Goal: Task Accomplishment & Management: Manage account settings

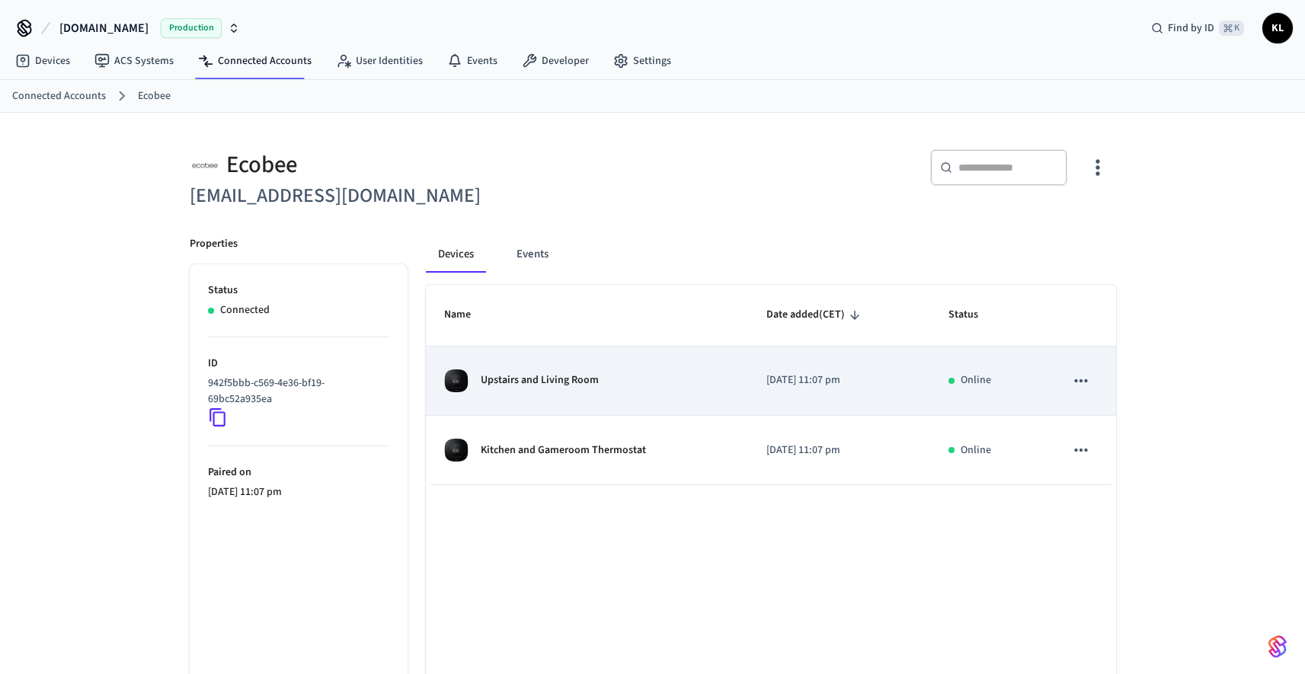
click at [513, 380] on p "Upstairs and Living Room" at bounding box center [540, 380] width 118 height 16
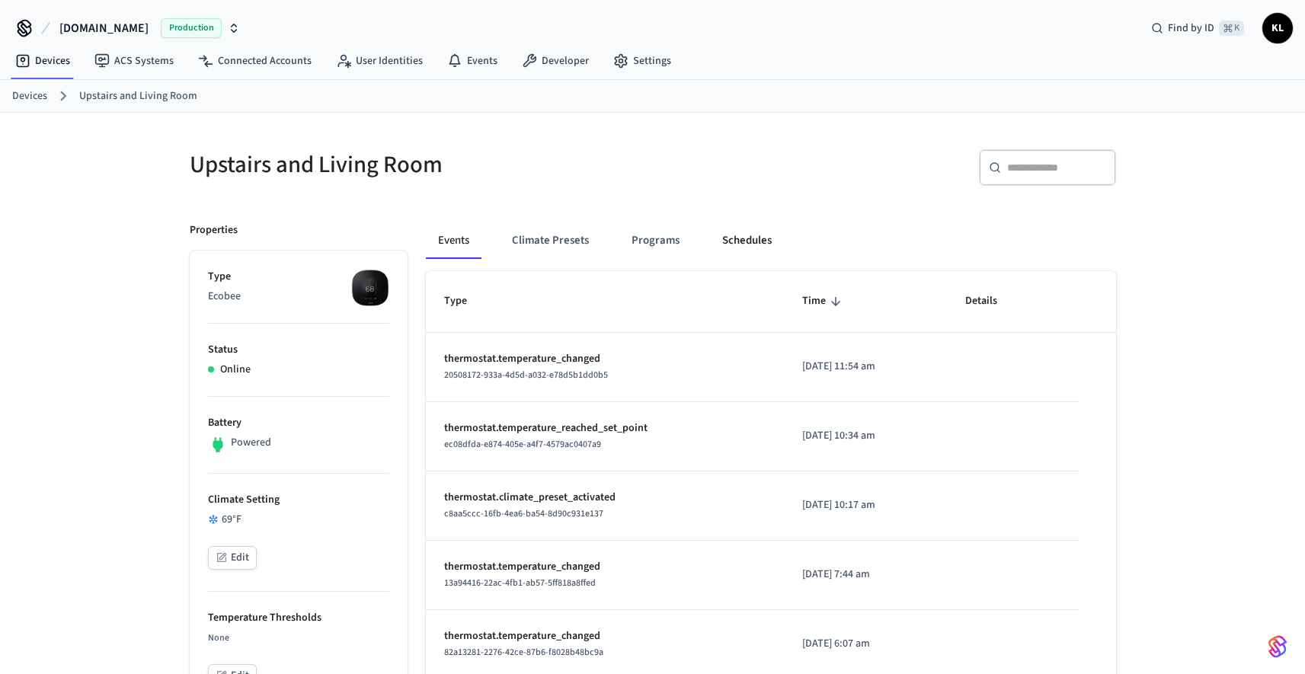
click at [744, 247] on button "Schedules" at bounding box center [747, 240] width 74 height 37
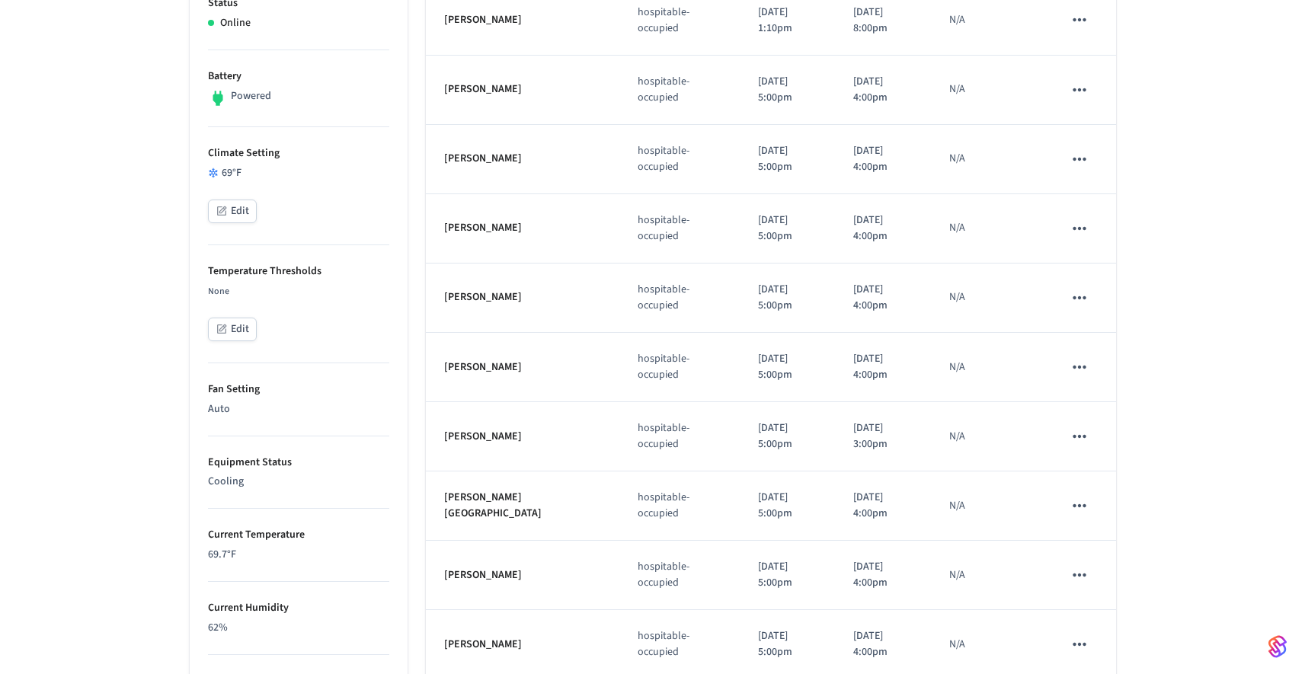
scroll to position [117, 0]
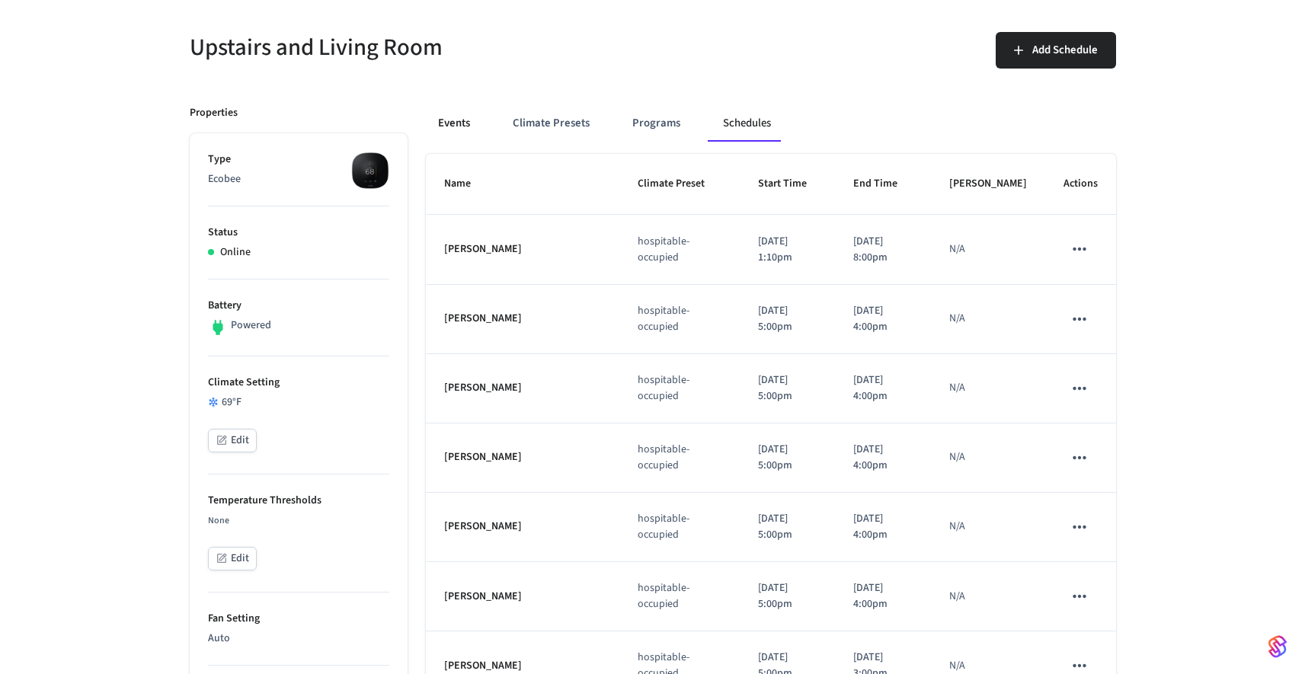
click at [459, 137] on button "Events" at bounding box center [454, 123] width 56 height 37
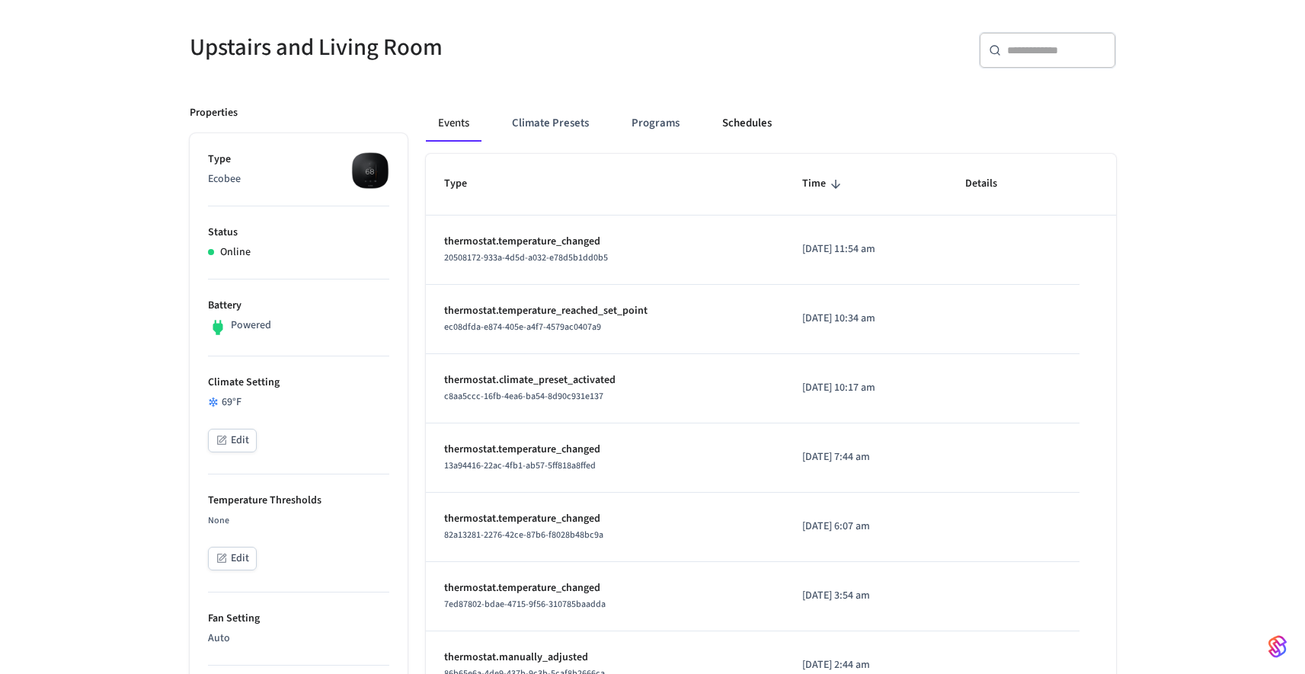
click at [710, 127] on button "Schedules" at bounding box center [747, 123] width 74 height 37
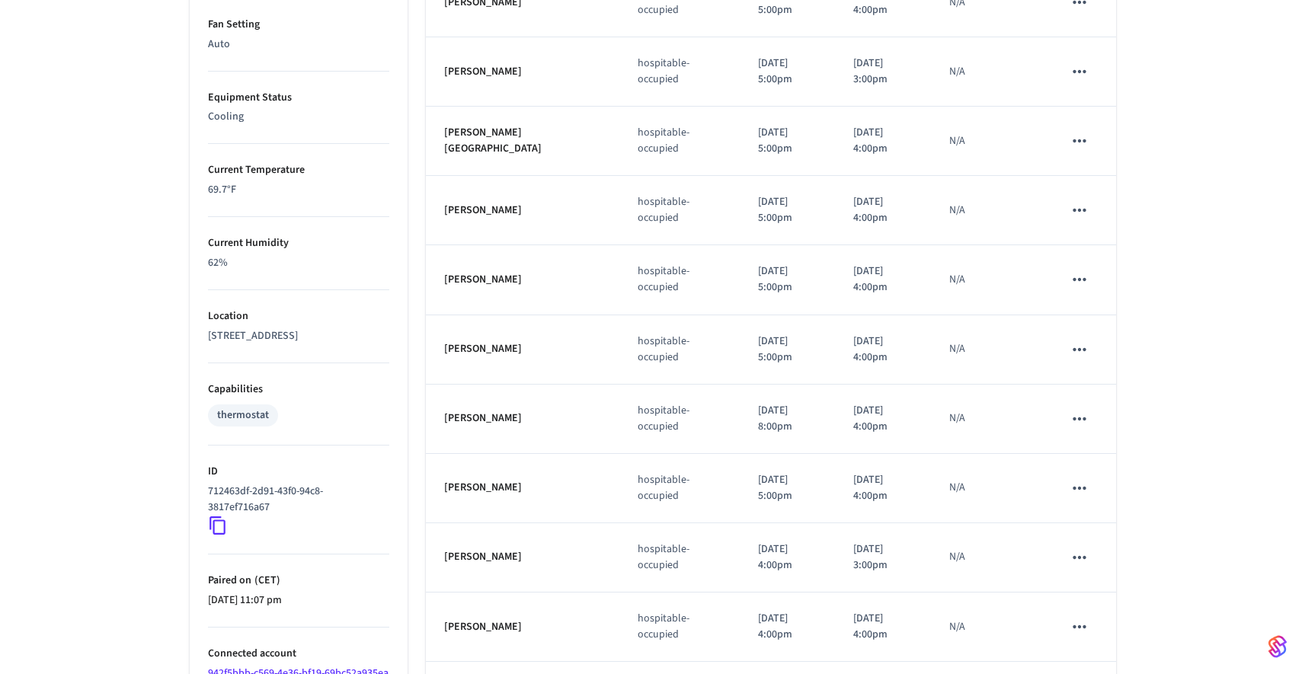
scroll to position [769, 0]
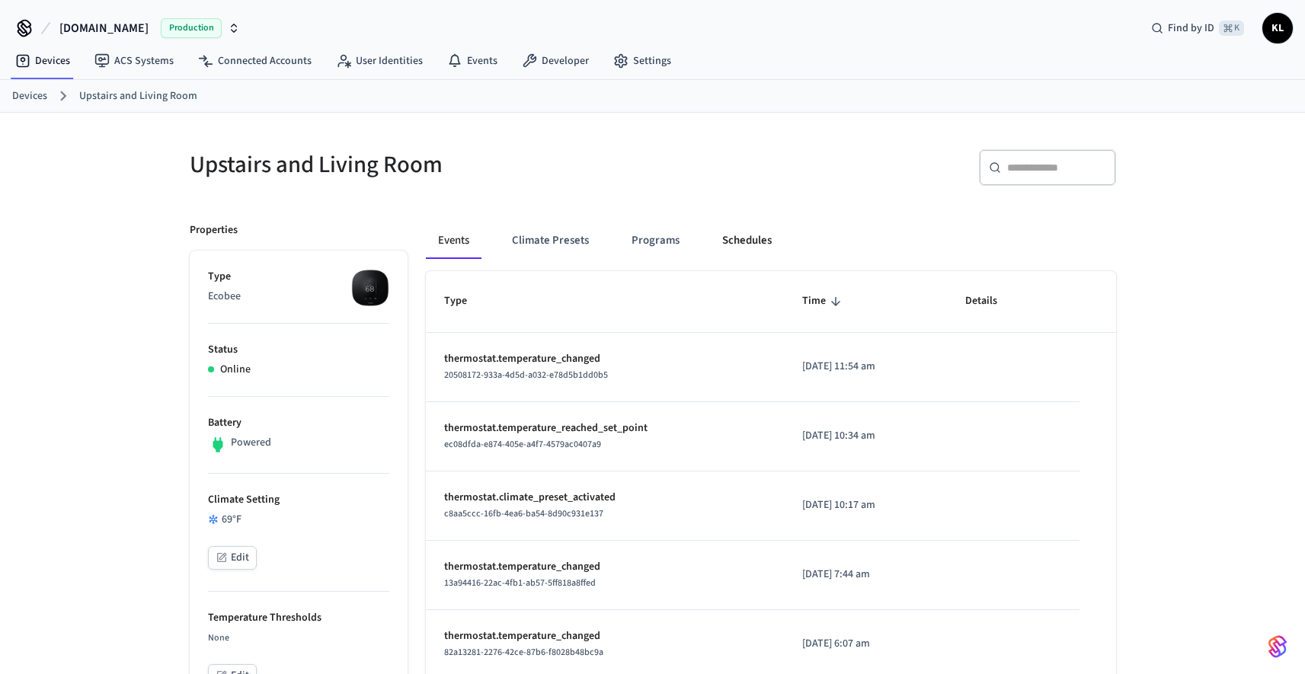
click at [730, 239] on button "Schedules" at bounding box center [747, 240] width 74 height 37
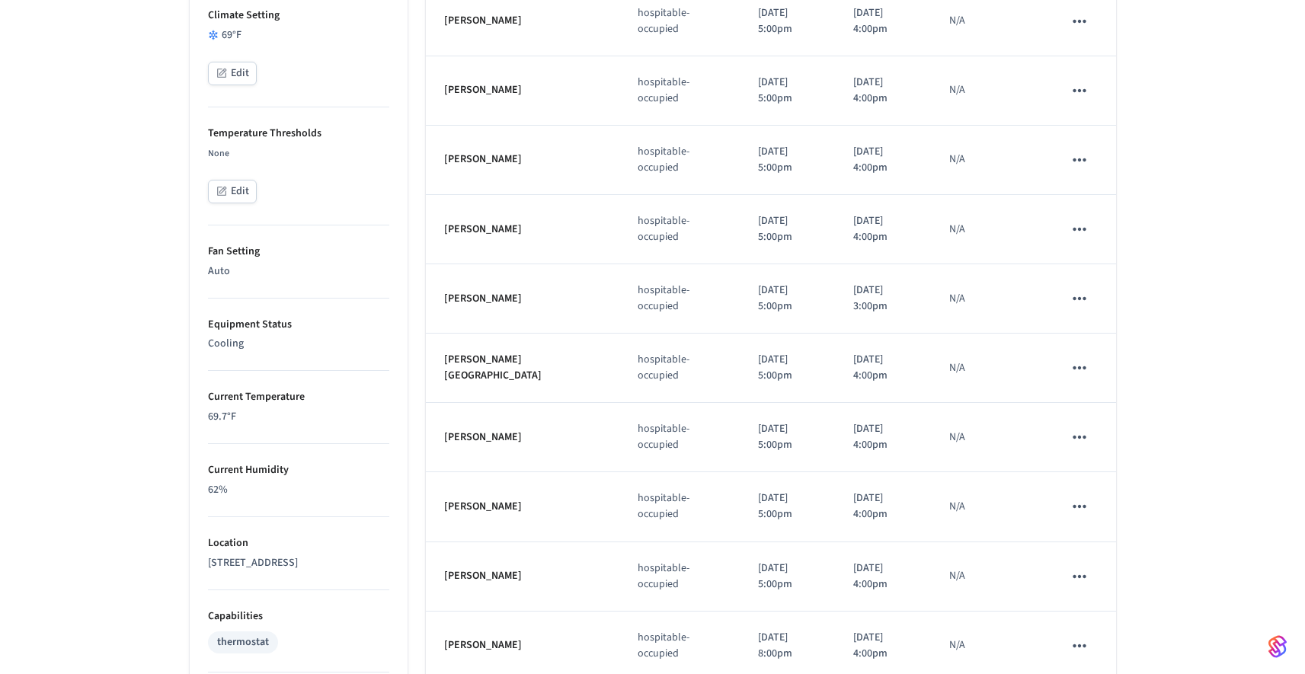
scroll to position [591, 0]
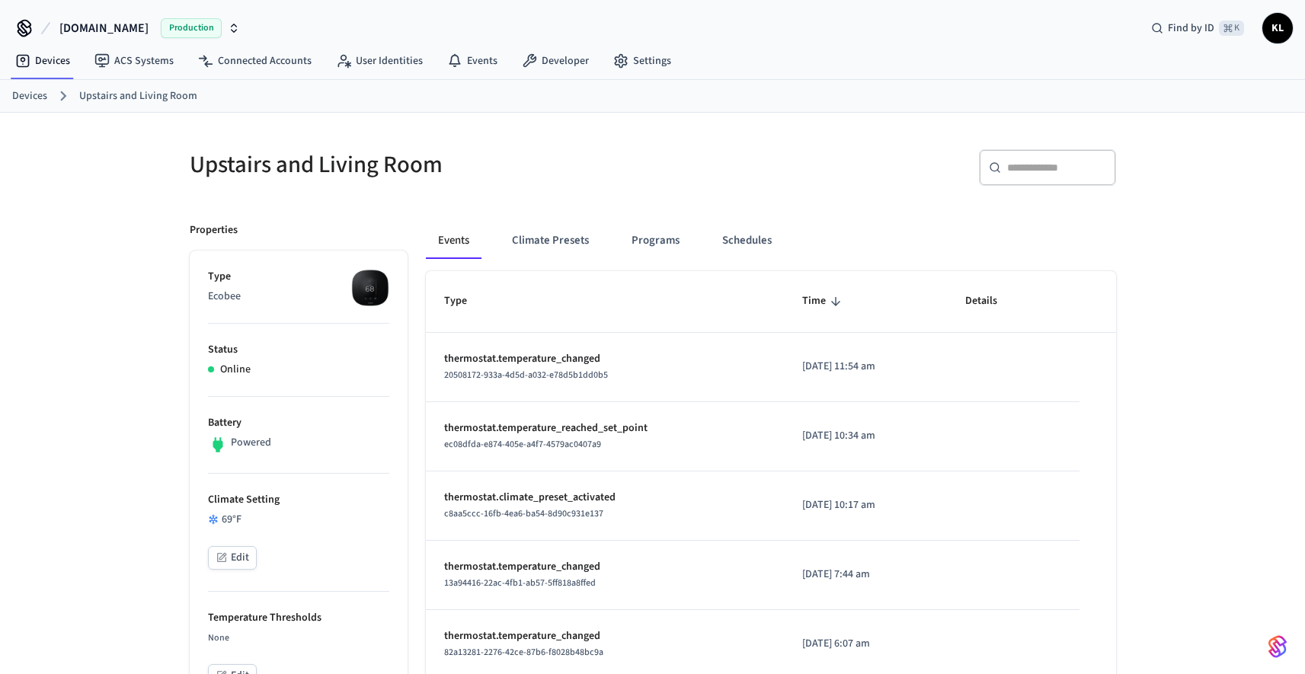
click at [549, 232] on button "Climate Presets" at bounding box center [550, 240] width 101 height 37
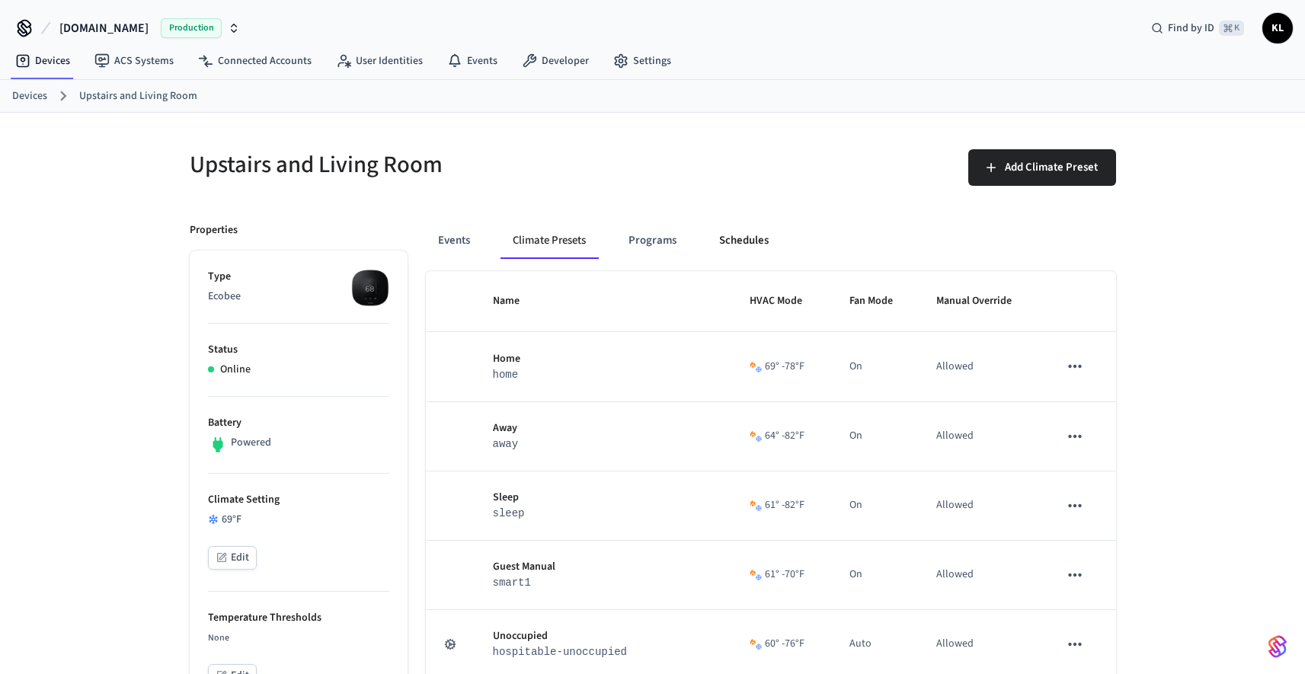
click at [753, 234] on button "Schedules" at bounding box center [744, 240] width 74 height 37
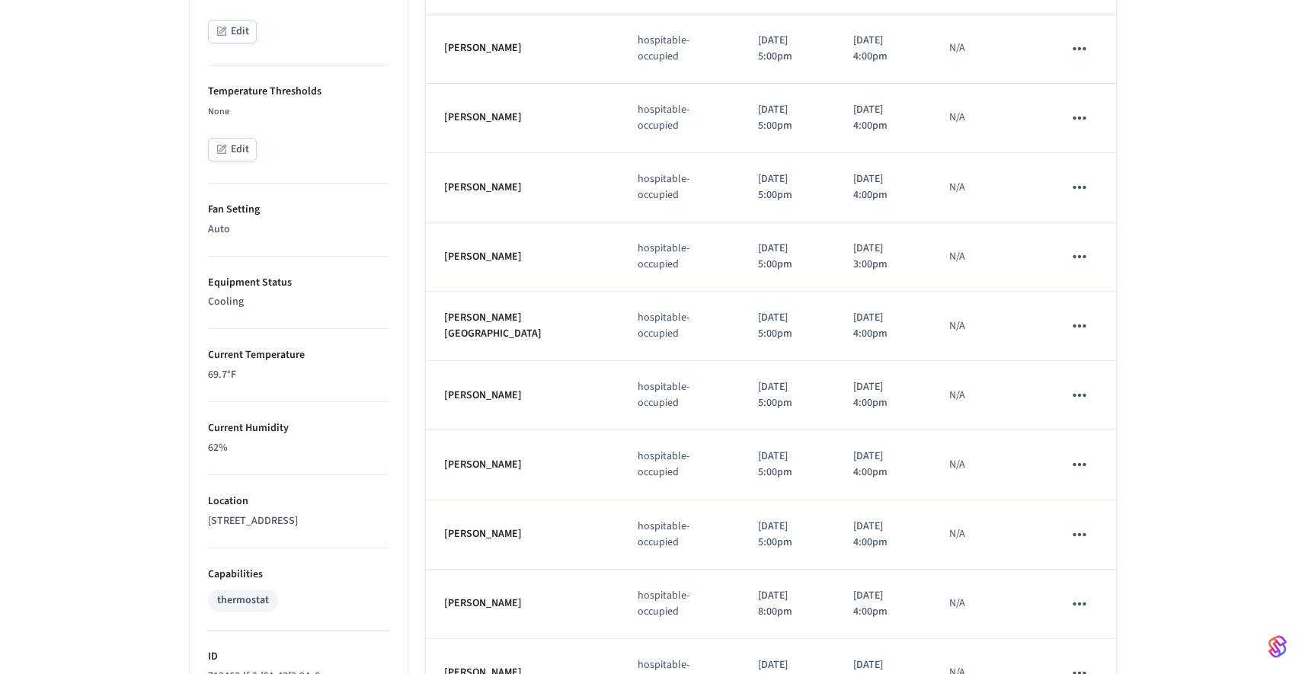
scroll to position [604, 0]
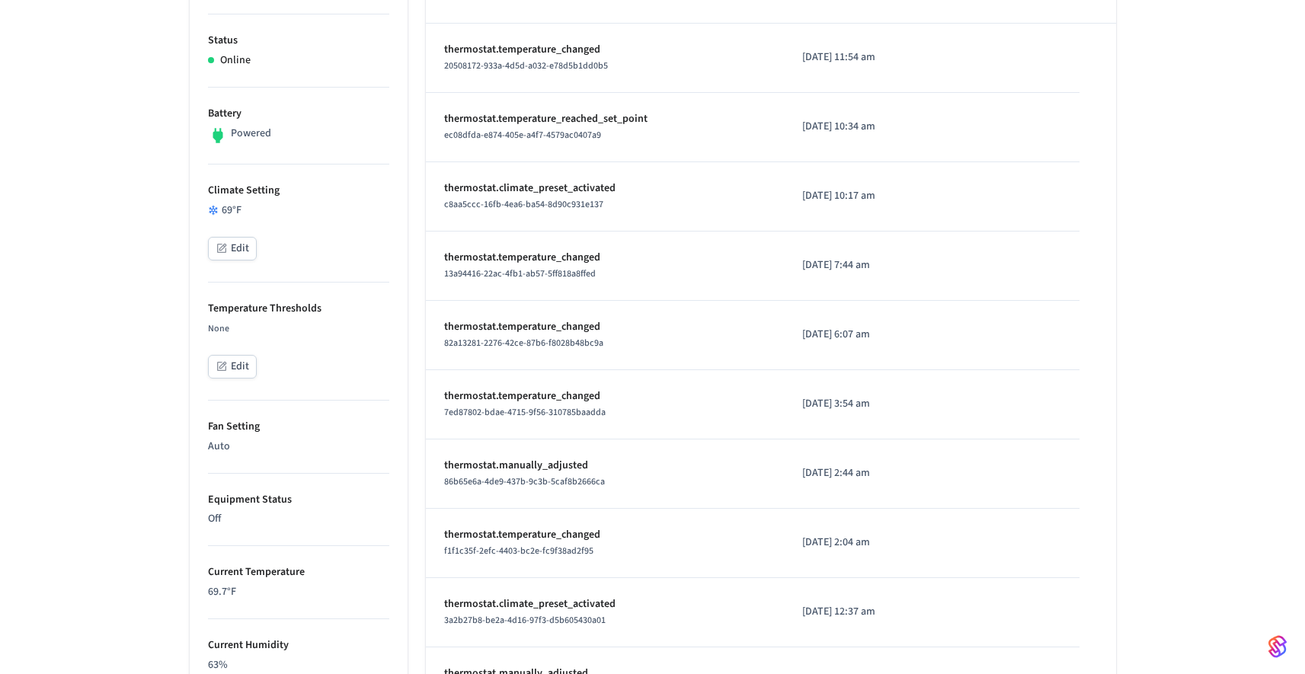
scroll to position [66, 0]
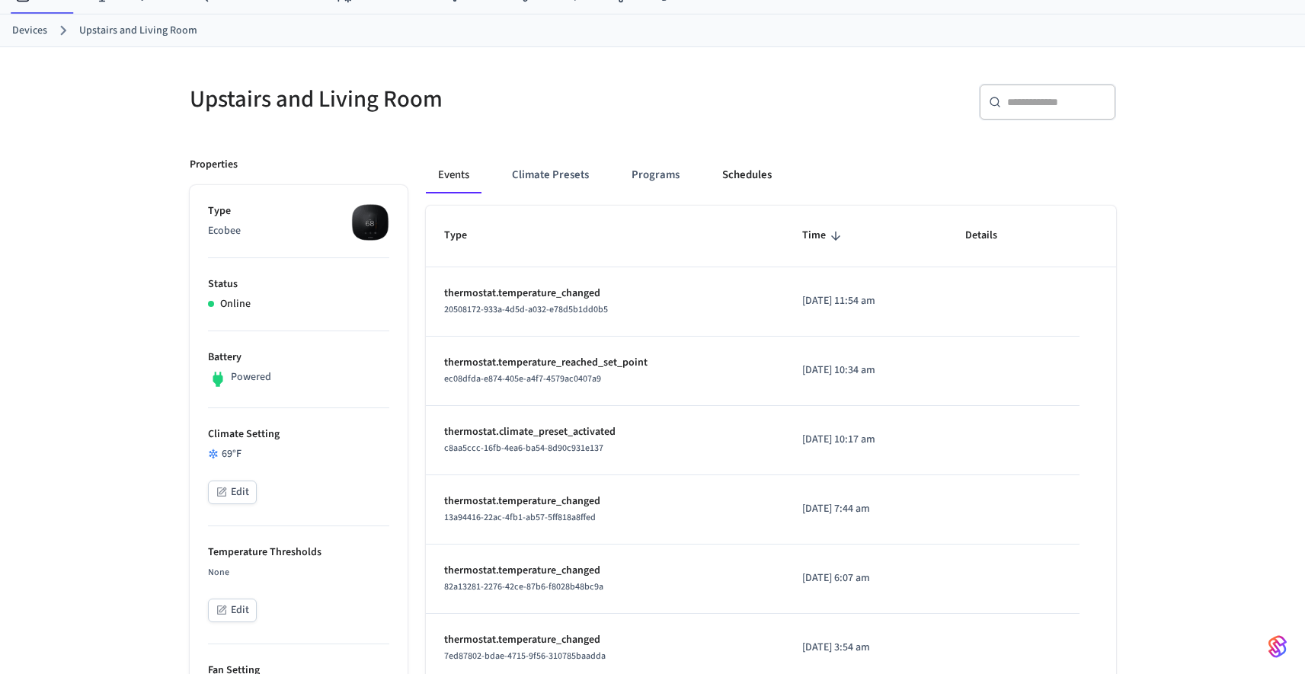
click at [745, 171] on button "Schedules" at bounding box center [747, 175] width 74 height 37
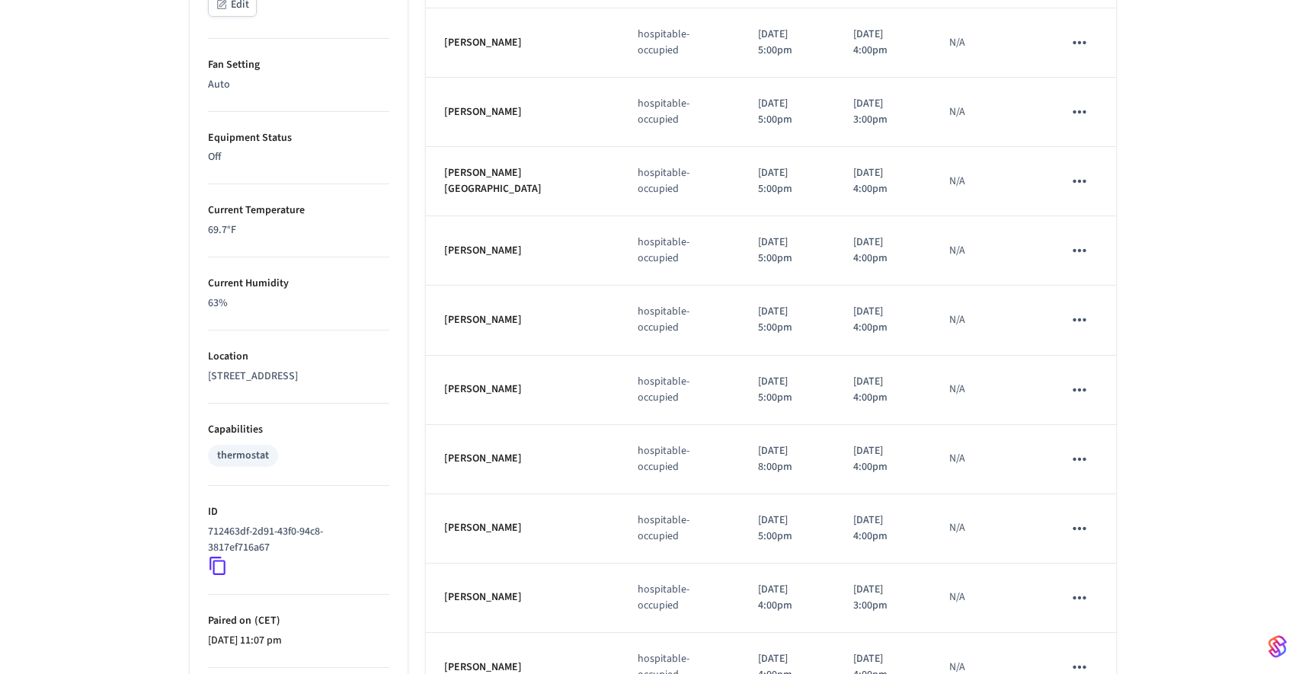
scroll to position [691, 0]
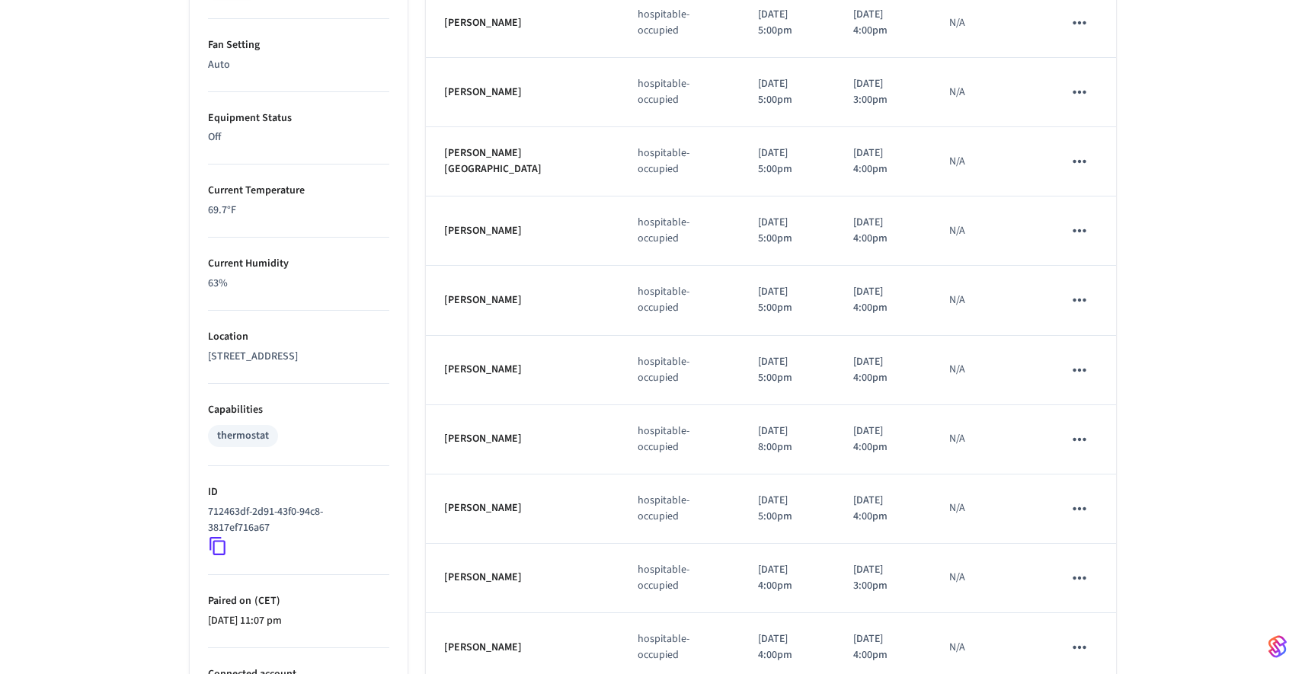
click at [1085, 442] on icon "schedules table" at bounding box center [1079, 440] width 20 height 20
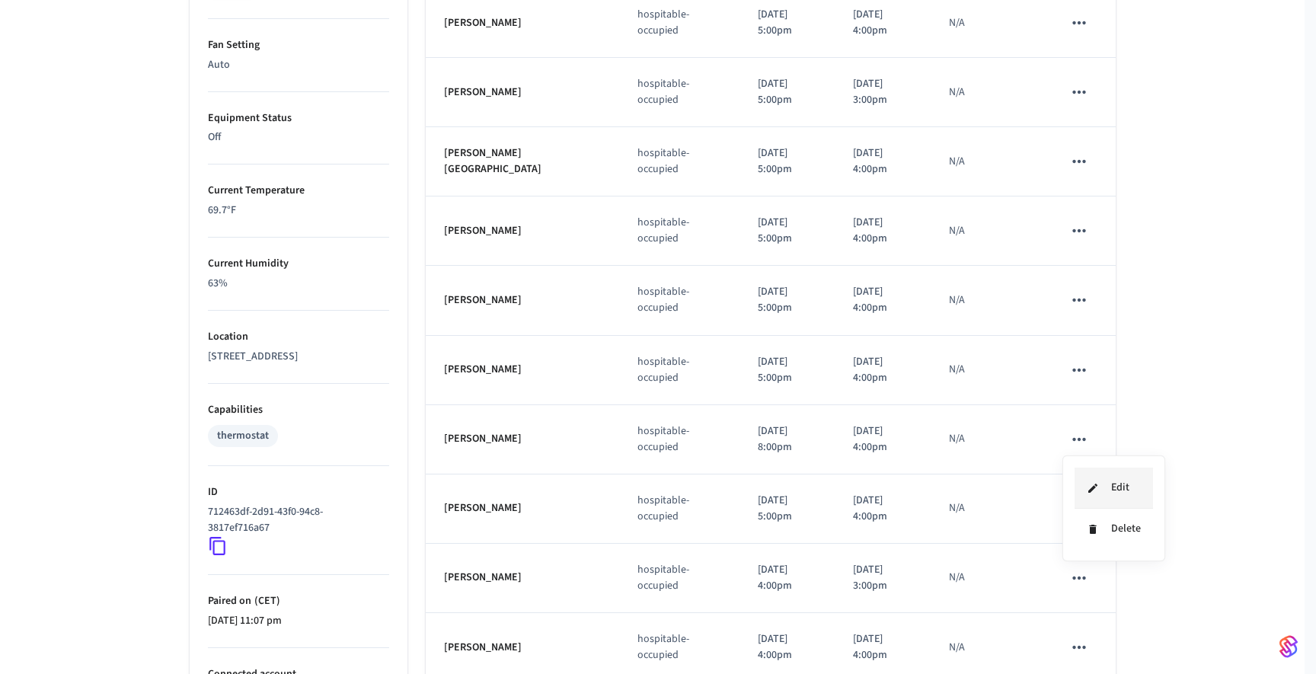
click at [1112, 475] on li "Edit" at bounding box center [1114, 488] width 78 height 41
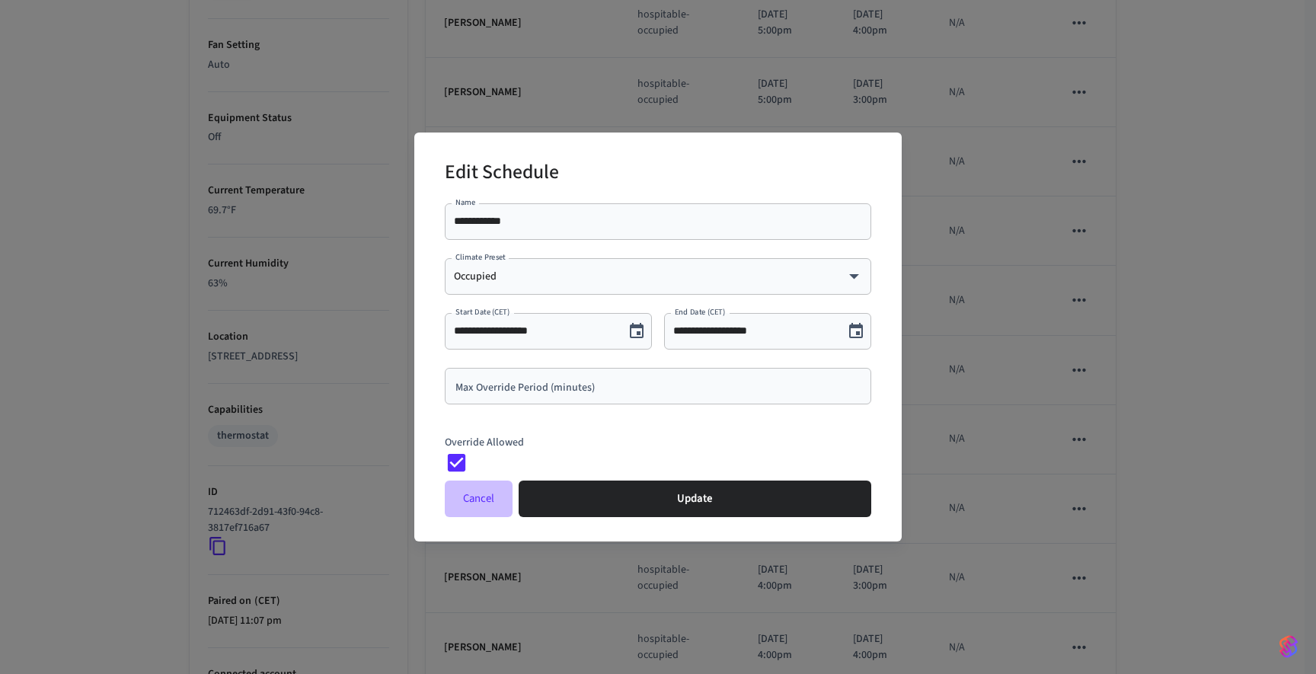
click at [481, 505] on button "Cancel" at bounding box center [479, 499] width 68 height 37
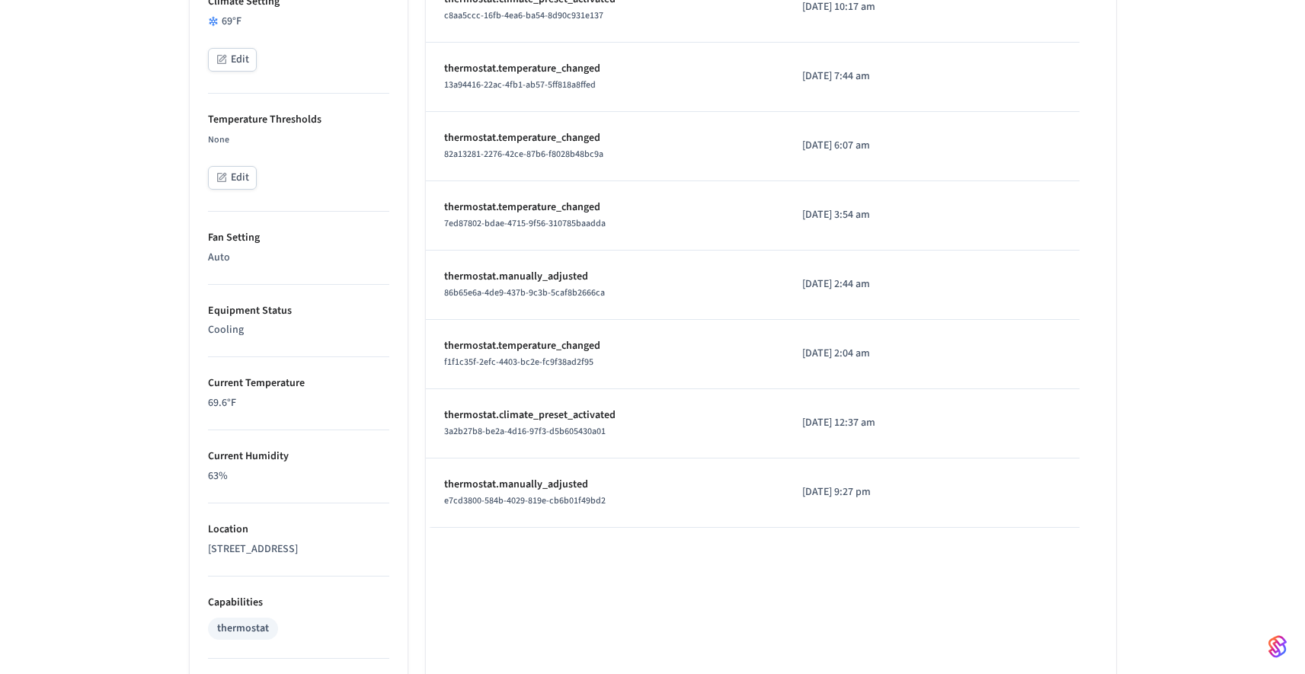
scroll to position [88, 0]
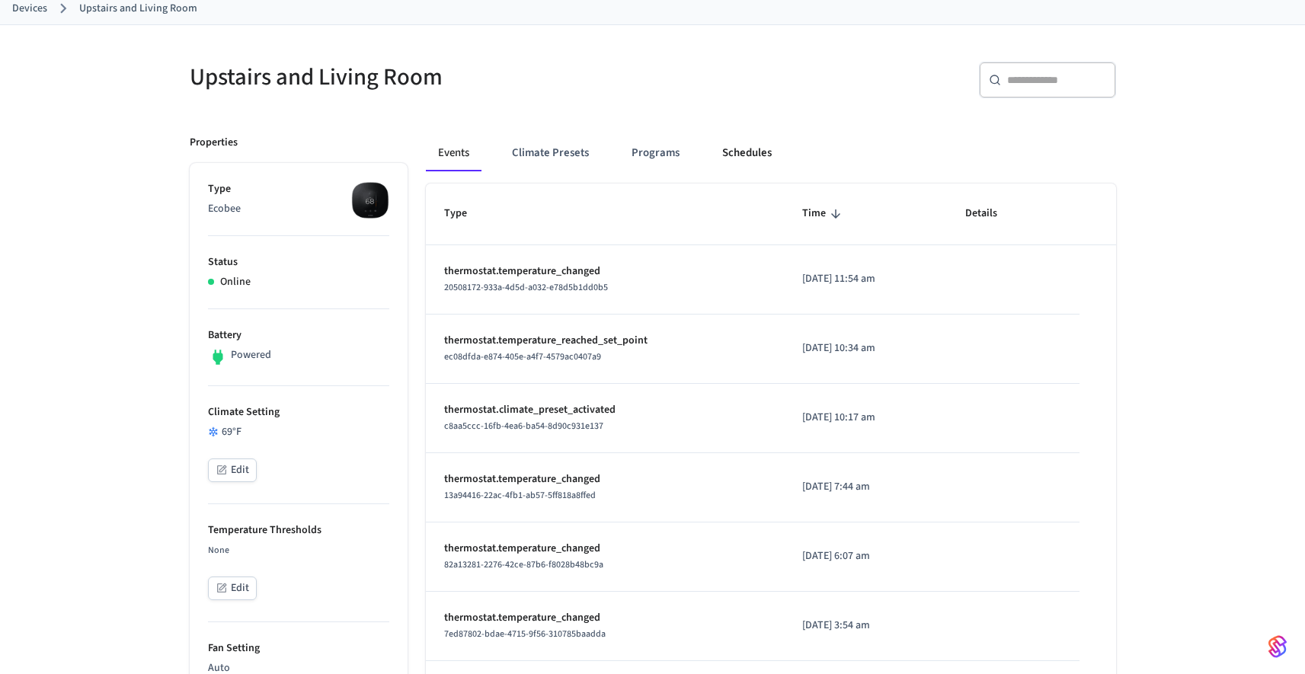
click at [715, 158] on button "Schedules" at bounding box center [747, 153] width 74 height 37
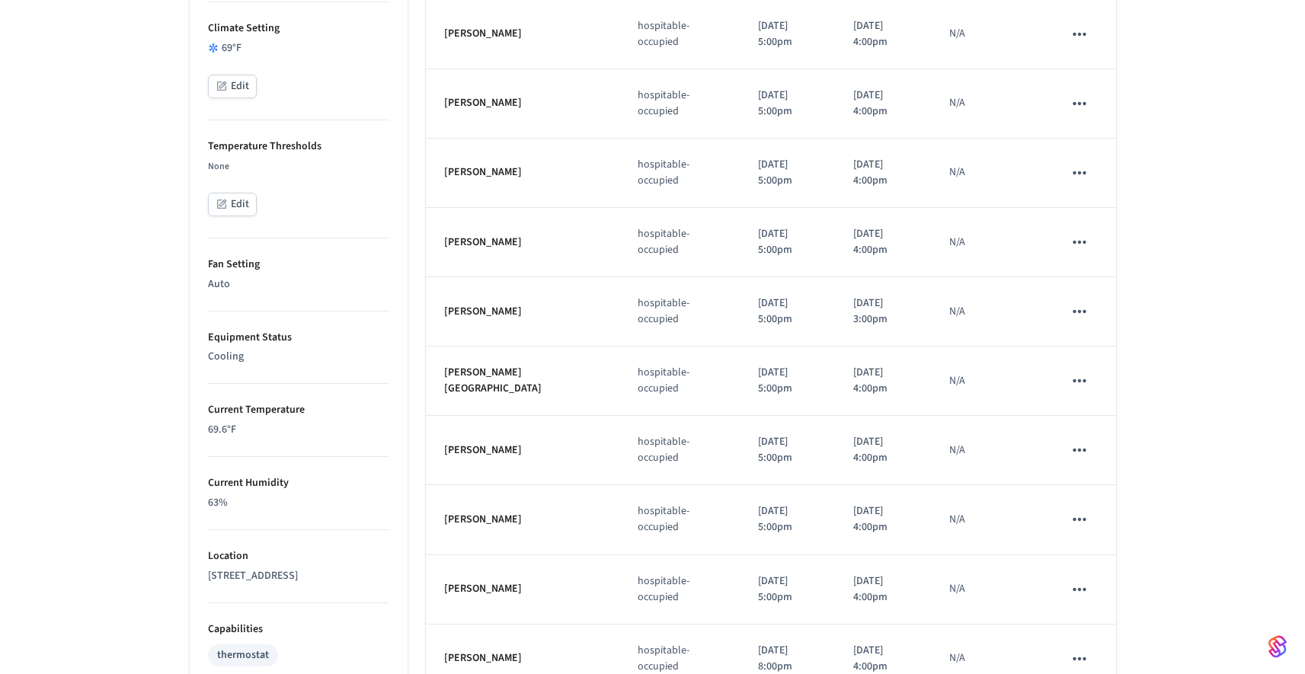
scroll to position [676, 0]
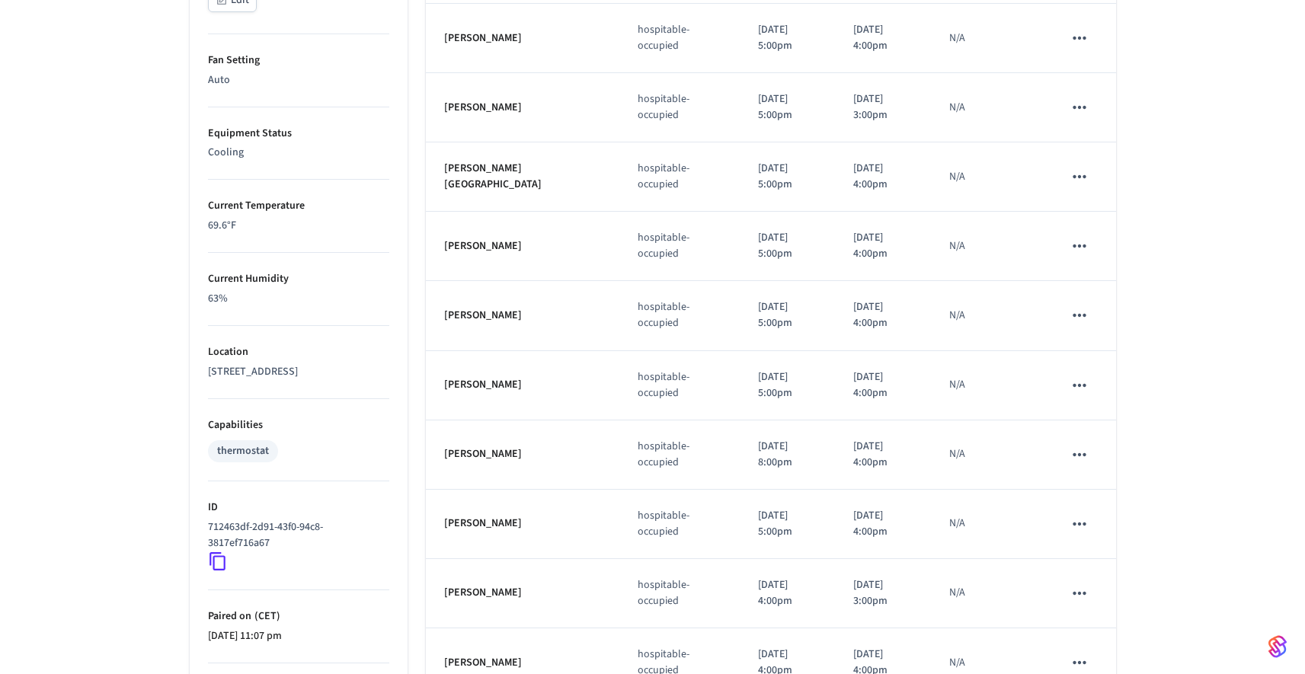
click at [1083, 449] on icon "schedules table" at bounding box center [1079, 455] width 20 height 20
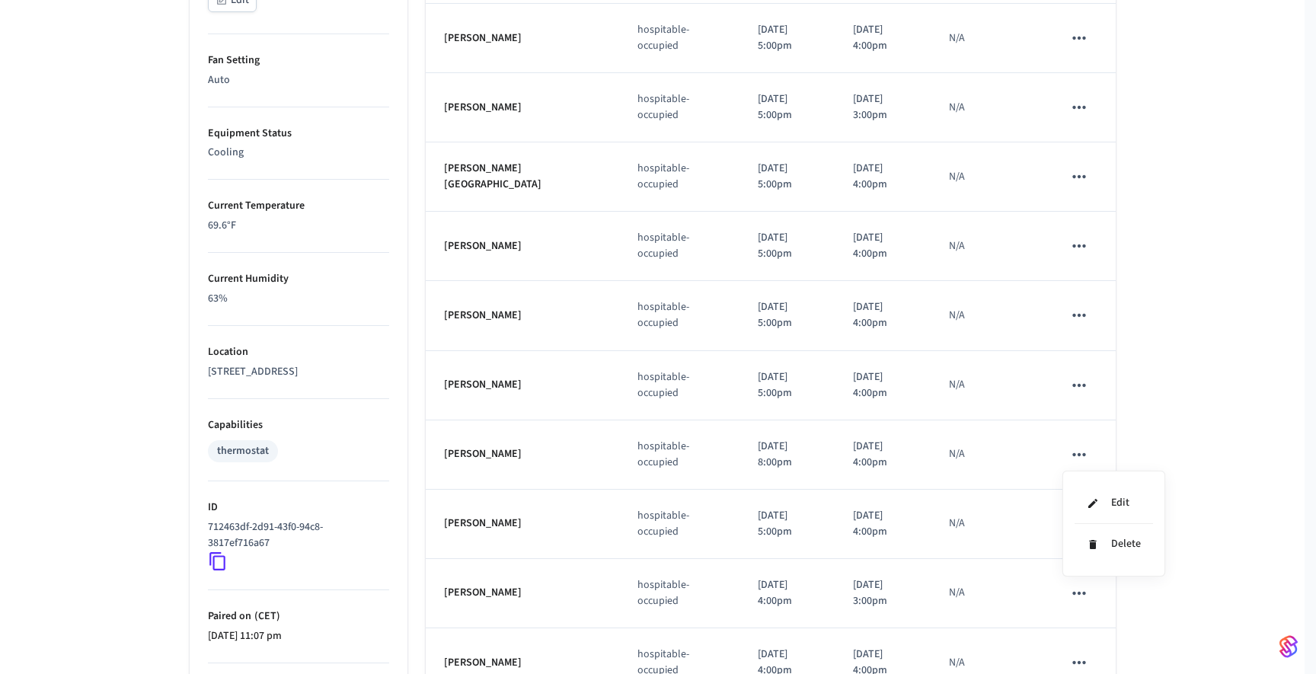
click at [1135, 411] on div at bounding box center [658, 337] width 1316 height 674
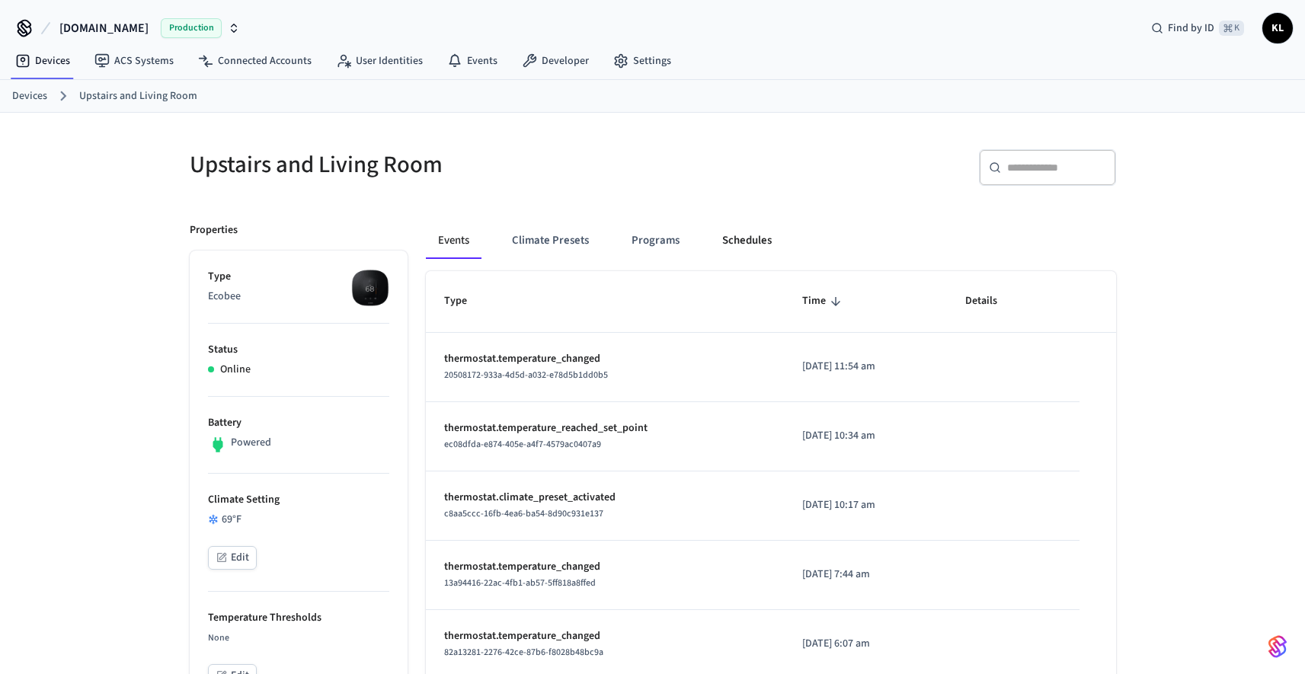
click at [739, 232] on button "Schedules" at bounding box center [747, 240] width 74 height 37
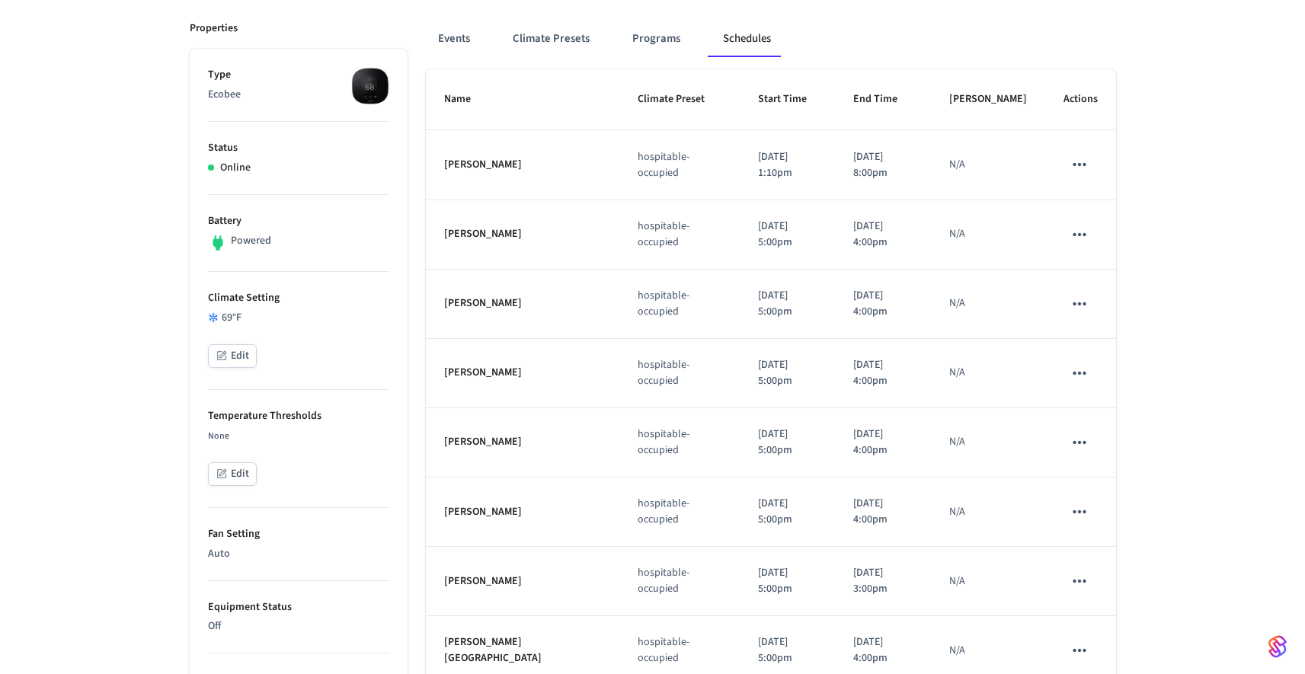
scroll to position [140, 0]
